Goal: Complete application form

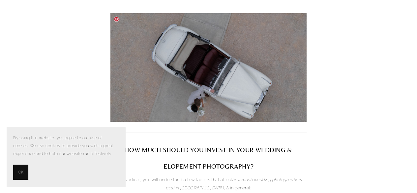
scroll to position [126, 0]
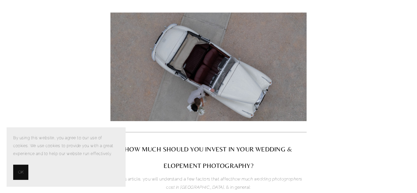
click at [19, 173] on span "OK" at bounding box center [20, 172] width 5 height 8
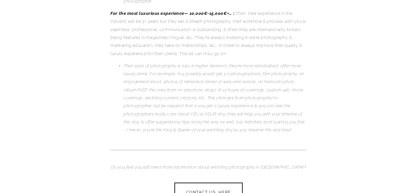
scroll to position [1620, 0]
click at [203, 182] on link "CONTACT US, HERE" at bounding box center [208, 192] width 72 height 21
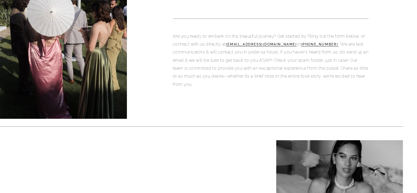
scroll to position [100, 0]
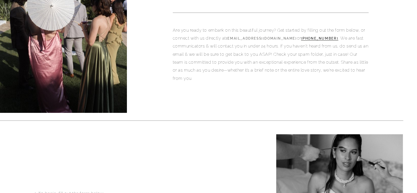
click at [263, 37] on link "[EMAIL_ADDRESS][DOMAIN_NAME]" at bounding box center [261, 39] width 71 height 4
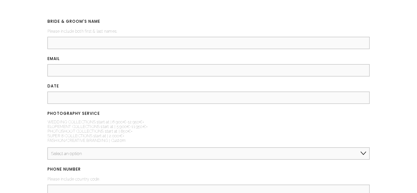
scroll to position [774, 0]
click at [112, 45] on input "BRIDE & GROOM'S NAME (required)" at bounding box center [208, 43] width 322 height 12
type input "[PERSON_NAME] and [PERSON_NAME]"
type input "[PERSON_NAME][EMAIL_ADDRESS][PERSON_NAME][DOMAIN_NAME]"
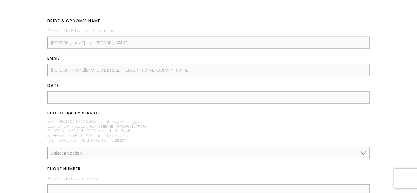
click at [122, 100] on input "DATE (required)" at bounding box center [208, 97] width 322 height 12
click at [159, 101] on input "We are looking at the week of May" at bounding box center [208, 97] width 322 height 12
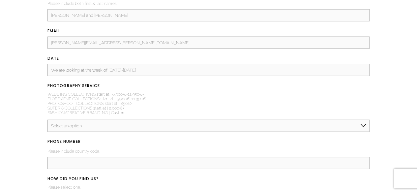
scroll to position [801, 0]
type input "We are looking at the week of [DATE]-[DATE]"
click at [120, 125] on select "Select an option Elopement, Civil or Micro Wedding | Less than 50 guests Mid-Si…" at bounding box center [208, 125] width 322 height 12
select select "Elopement, Civil or Micro Wedding | Less than 50 guests"
click at [47, 120] on select "Select an option Elopement, Civil or Micro Wedding | Less than 50 guests Mid-Si…" at bounding box center [208, 125] width 322 height 12
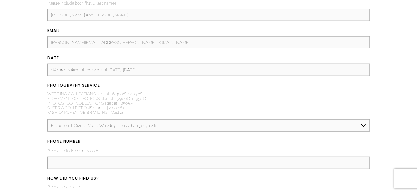
click at [156, 142] on label "PHONE NUMBER (required)" at bounding box center [208, 141] width 322 height 9
click at [156, 156] on input "PHONE NUMBER (required)" at bounding box center [208, 162] width 322 height 12
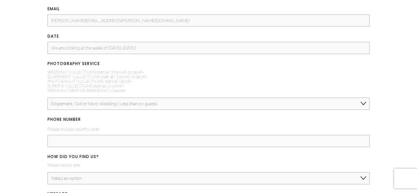
scroll to position [867, 0]
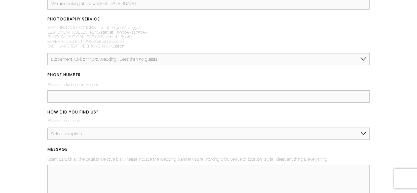
click at [139, 61] on select "Elopement, Civil or Micro Wedding | Less than 50 guests Mid-Size Wedding | 50-2…" at bounding box center [208, 59] width 322 height 12
click at [18, 66] on div "BRIDE & GROOM'S NAME (required) Please include both first & last names. [PERSON…" at bounding box center [209, 148] width 400 height 448
click at [71, 98] on input "PHONE NUMBER (required)" at bounding box center [208, 96] width 322 height 12
click at [50, 98] on input "[PHONE_NUMBER]" at bounding box center [208, 96] width 322 height 12
type input "[PHONE_NUMBER]"
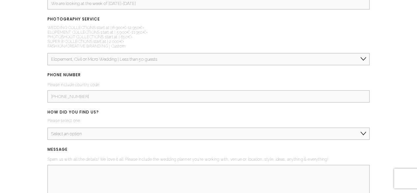
click at [84, 134] on select "Select an option Instagram TikTok Google Pinterest Magazine or Blog Referral/Re…" at bounding box center [208, 133] width 322 height 12
select select "Instagram"
click at [47, 128] on select "Select an option Instagram TikTok Google Pinterest Magazine or Blog Referral/Re…" at bounding box center [208, 133] width 322 height 12
click at [76, 172] on textarea "MESSAGE (required)" at bounding box center [208, 180] width 322 height 30
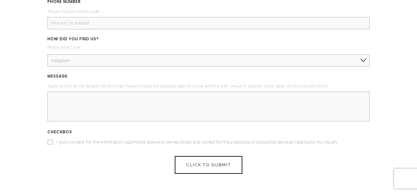
scroll to position [941, 0]
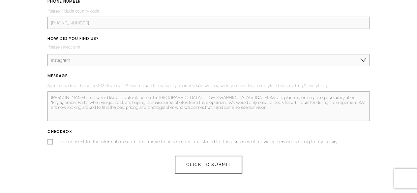
click at [166, 107] on textarea "[PERSON_NAME] and I would like a private elopement in [GEOGRAPHIC_DATA] or [GEO…" at bounding box center [208, 106] width 322 height 30
click at [193, 107] on textarea "[PERSON_NAME] and I would like a private elopement in [GEOGRAPHIC_DATA] or [GEO…" at bounding box center [208, 106] width 322 height 30
click at [215, 108] on textarea "[PERSON_NAME] and I would like a private elopement in [GEOGRAPHIC_DATA] or [GEO…" at bounding box center [208, 106] width 322 height 30
type textarea "[PERSON_NAME] and I would like a private elopement in [GEOGRAPHIC_DATA] or [GEO…"
click at [161, 139] on fieldset "Checkbox (required) I give consent for the information submitted above to be re…" at bounding box center [208, 137] width 322 height 18
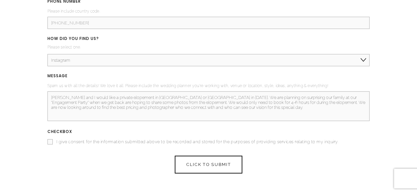
click at [161, 141] on span "I give consent for the information submitted above to be recorded and stored fo…" at bounding box center [197, 141] width 282 height 5
click at [53, 141] on input "I give consent for the information submitted above to be recorded and stored fo…" at bounding box center [49, 141] width 5 height 5
checkbox input "true"
click at [262, 109] on textarea "[PERSON_NAME] and I would like a private elopement in [GEOGRAPHIC_DATA] or [GEO…" at bounding box center [208, 106] width 322 height 30
type textarea "[PERSON_NAME] and I would like a private elopement in [GEOGRAPHIC_DATA] or [GEO…"
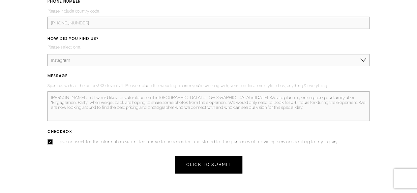
click at [215, 172] on button "CLICK TO SUBMIT CLICK TO SUBMIT" at bounding box center [208, 164] width 67 height 18
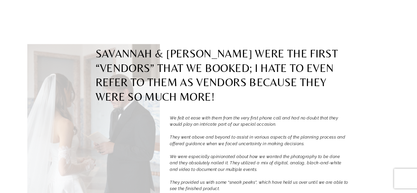
scroll to position [429, 0]
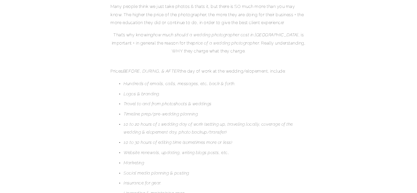
scroll to position [738, 0]
